Goal: Complete application form: Complete application form

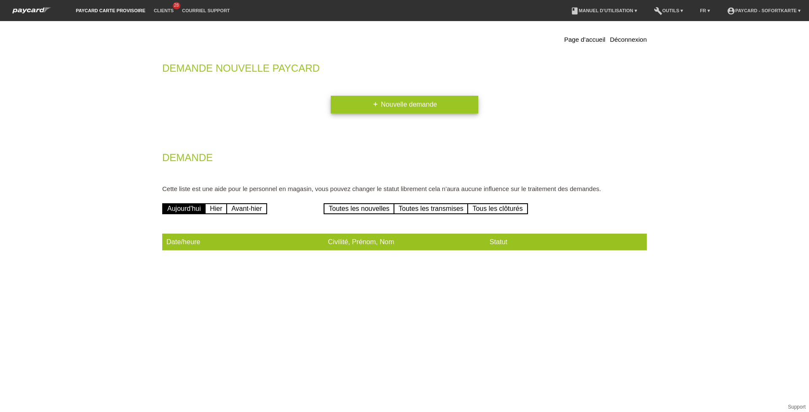
click at [445, 107] on link "add Nouvelle demande" at bounding box center [405, 105] width 148 height 18
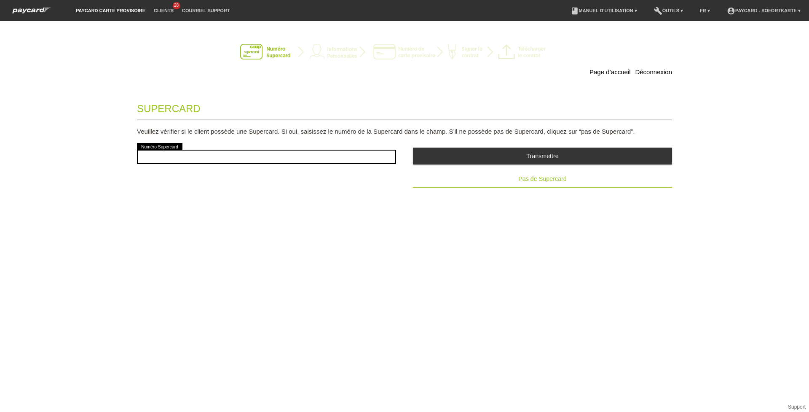
click at [526, 178] on span "Pas de Supercard" at bounding box center [542, 178] width 48 height 7
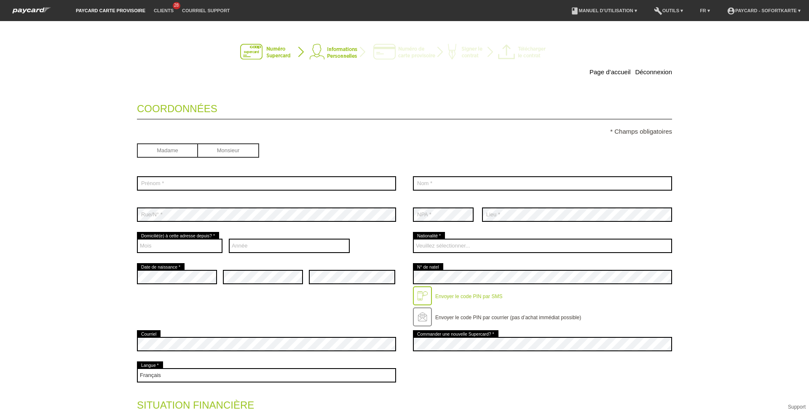
click at [217, 150] on input "radio" at bounding box center [228, 149] width 61 height 13
radio input "true"
click at [290, 145] on div "Madame Monsieur" at bounding box center [266, 151] width 259 height 16
